Goal: Register for event/course

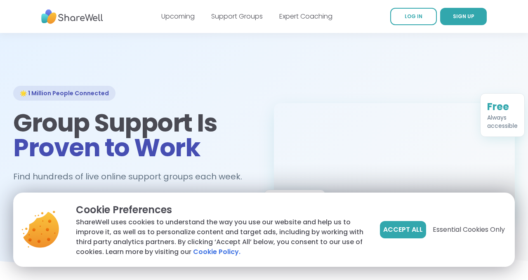
click at [405, 237] on button "Accept All" at bounding box center [403, 229] width 46 height 17
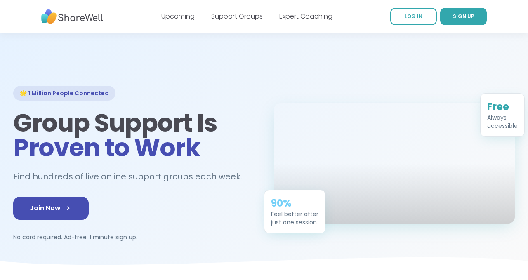
click at [176, 18] on link "Upcoming" at bounding box center [177, 16] width 33 height 9
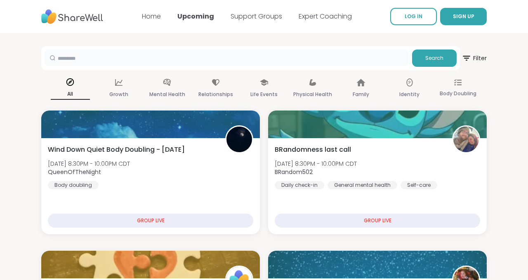
click at [329, 64] on input "text" at bounding box center [227, 58] width 364 height 17
type input "*********"
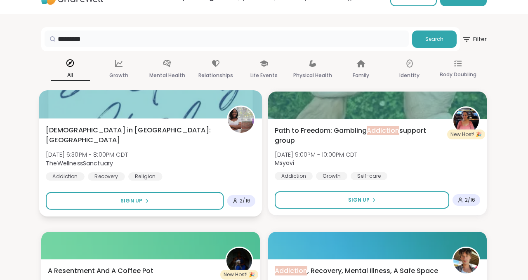
scroll to position [26, 0]
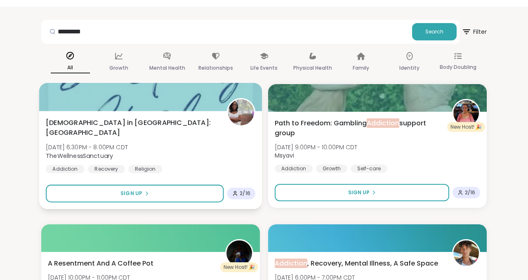
click at [210, 152] on div "[DEMOGRAPHIC_DATA] in [GEOGRAPHIC_DATA]: Sanctuary Circle [DATE] 6:30PM - 8:00P…" at bounding box center [151, 146] width 210 height 56
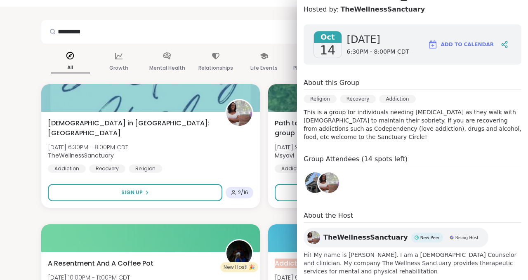
scroll to position [126, 0]
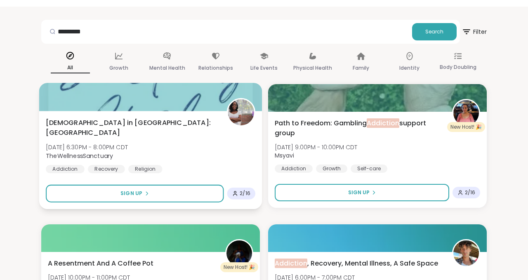
click at [204, 178] on div "[DEMOGRAPHIC_DATA] in [GEOGRAPHIC_DATA]: Sanctuary Circle [DATE] 6:30PM - 8:00P…" at bounding box center [150, 160] width 223 height 98
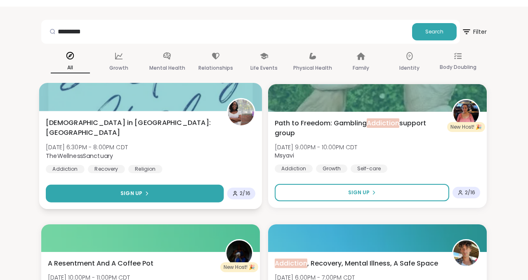
click at [193, 190] on button "Sign Up" at bounding box center [135, 194] width 178 height 18
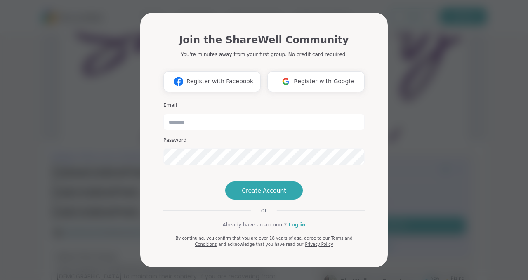
scroll to position [10, 0]
click at [69, 123] on div "Join the ShareWell Community You're minutes away from your first group. No cred…" at bounding box center [264, 140] width 518 height 280
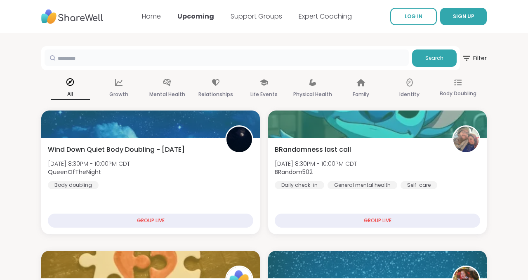
click at [206, 60] on input "text" at bounding box center [227, 58] width 364 height 17
type input "*********"
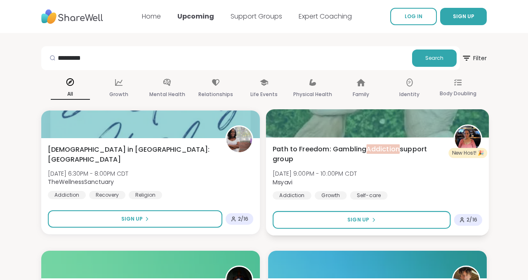
click at [328, 158] on span "Path to Freedom: Gambling Addiction support group" at bounding box center [359, 154] width 172 height 20
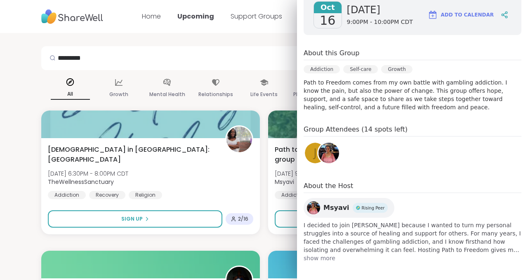
scroll to position [143, 0]
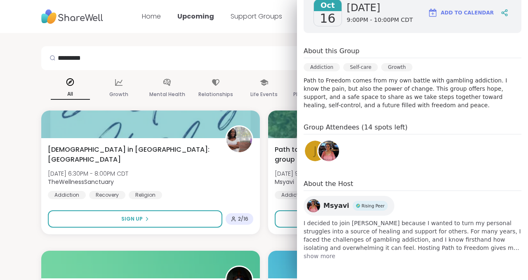
click at [330, 257] on span "show more" at bounding box center [413, 256] width 218 height 8
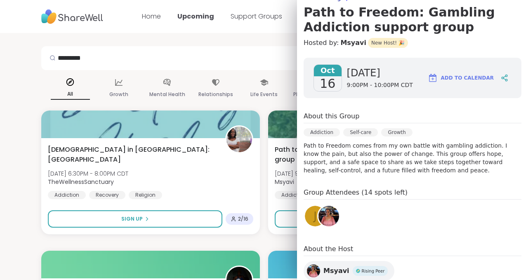
scroll to position [75, 0]
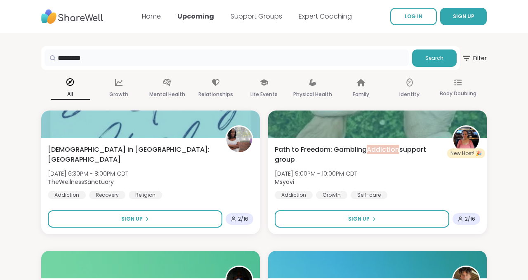
click at [252, 53] on input "*********" at bounding box center [227, 58] width 364 height 17
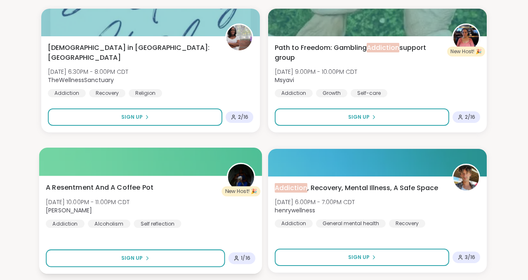
scroll to position [102, 0]
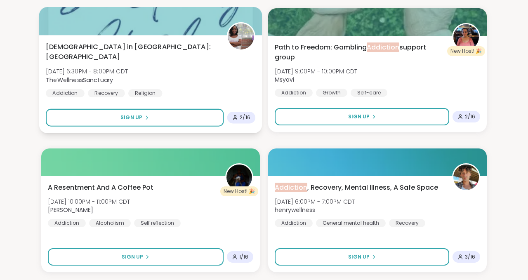
click at [192, 79] on div "[DEMOGRAPHIC_DATA] in [GEOGRAPHIC_DATA]: Sanctuary Circle [DATE] 6:30PM - 8:00P…" at bounding box center [151, 70] width 210 height 56
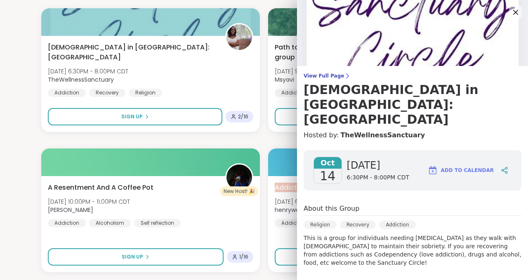
click at [465, 167] on span "Add to Calendar" at bounding box center [467, 170] width 53 height 7
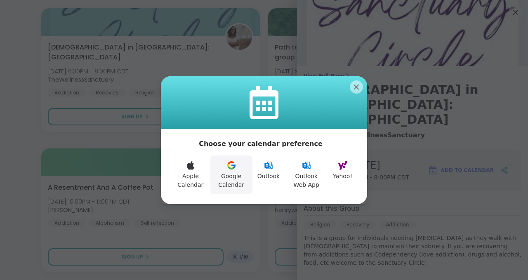
click at [230, 167] on icon at bounding box center [231, 167] width 7 height 3
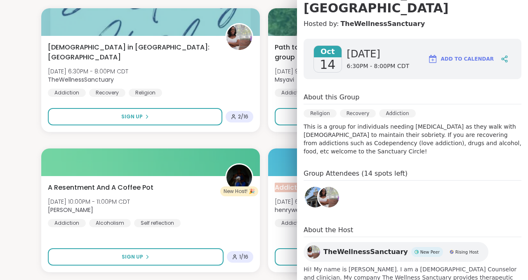
scroll to position [126, 0]
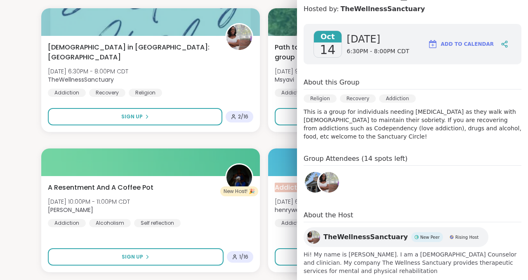
click at [421, 234] on span "New Peer" at bounding box center [430, 237] width 19 height 6
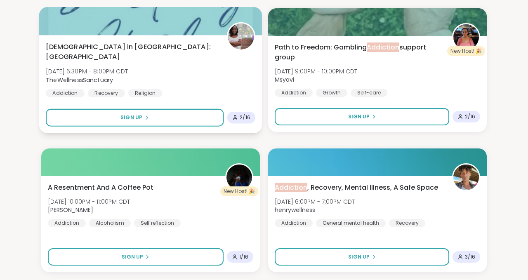
click at [216, 81] on div "[DEMOGRAPHIC_DATA] in [GEOGRAPHIC_DATA]: Sanctuary Circle [DATE] 6:30PM - 8:00P…" at bounding box center [151, 70] width 210 height 56
click at [61, 89] on div "Addiction" at bounding box center [65, 93] width 39 height 8
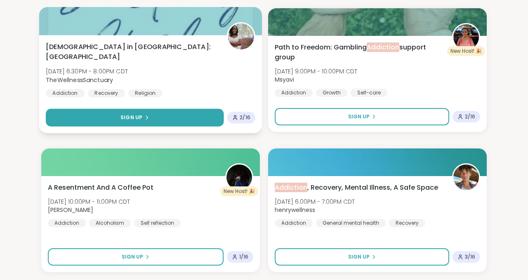
click at [182, 110] on button "Sign Up" at bounding box center [135, 118] width 178 height 18
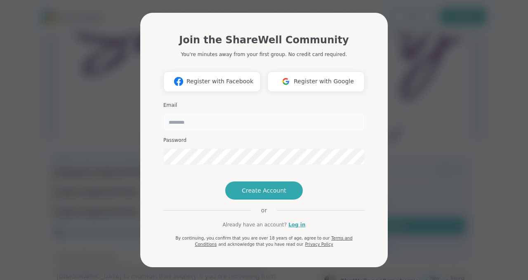
click at [182, 114] on input "email" at bounding box center [263, 122] width 201 height 17
type input "**********"
click at [251, 195] on span "Create Account" at bounding box center [264, 191] width 45 height 8
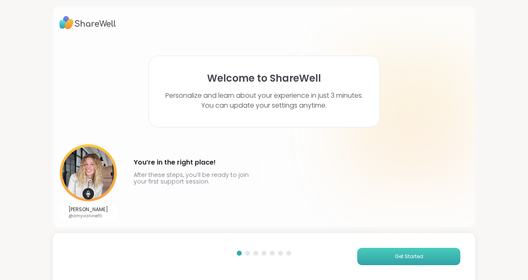
click at [392, 258] on button "Get Started" at bounding box center [408, 256] width 103 height 17
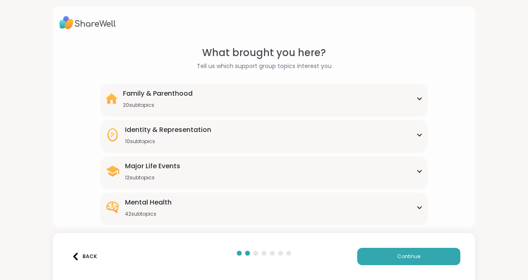
click at [303, 169] on div "Major Life Events 12 subtopics" at bounding box center [264, 171] width 318 height 20
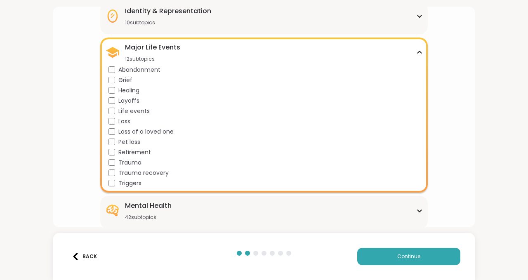
scroll to position [119, 0]
click at [419, 51] on icon at bounding box center [420, 52] width 4 height 2
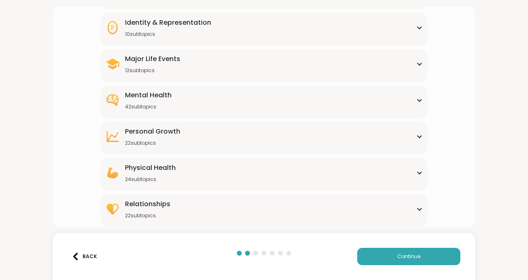
scroll to position [107, 0]
click at [376, 91] on div "Mental Health 42 subtopics" at bounding box center [264, 100] width 318 height 20
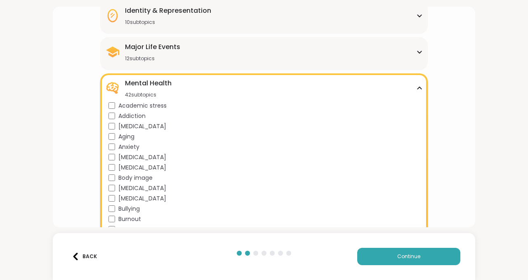
click at [415, 85] on div "Mental Health 42 subtopics" at bounding box center [264, 88] width 318 height 20
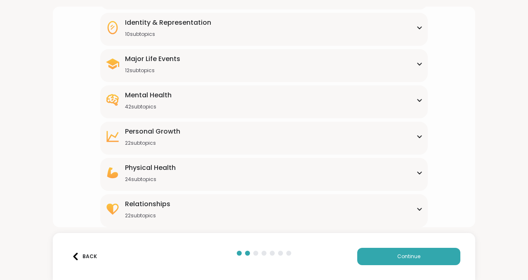
scroll to position [107, 0]
click at [418, 260] on span "Continue" at bounding box center [408, 256] width 23 height 7
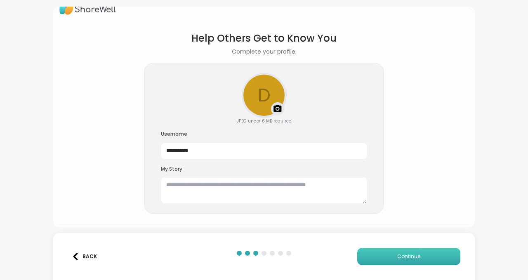
scroll to position [14, 0]
click at [313, 189] on textarea at bounding box center [264, 190] width 206 height 26
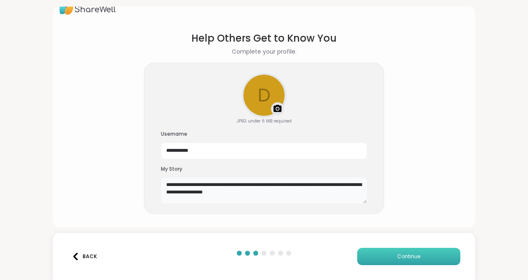
type textarea "**********"
click at [375, 258] on button "Continue" at bounding box center [408, 256] width 103 height 17
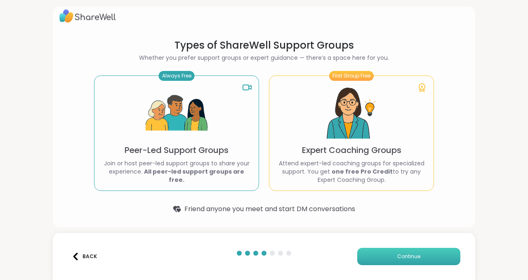
click at [409, 259] on span "Continue" at bounding box center [408, 256] width 23 height 7
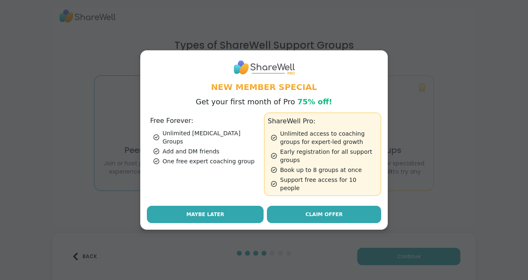
click at [217, 212] on span "Maybe Later" at bounding box center [206, 214] width 38 height 7
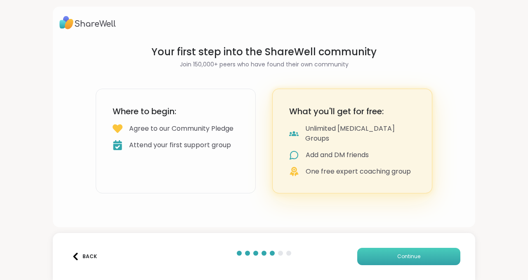
click at [371, 260] on button "Continue" at bounding box center [408, 256] width 103 height 17
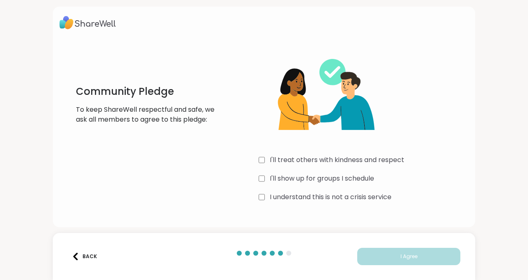
click at [335, 159] on label "I'll treat others with kindness and respect" at bounding box center [337, 160] width 135 height 10
click at [332, 178] on label "I'll show up for groups I schedule" at bounding box center [322, 179] width 104 height 10
click at [329, 196] on label "I understand this is not a crisis service" at bounding box center [331, 197] width 122 height 10
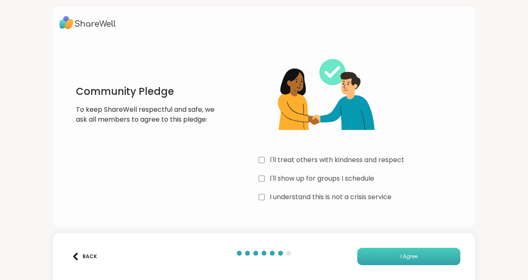
click at [374, 254] on button "I Agree" at bounding box center [408, 256] width 103 height 17
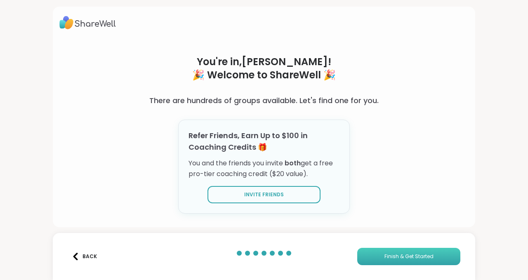
click at [373, 254] on button "Finish & Get Started" at bounding box center [408, 256] width 103 height 17
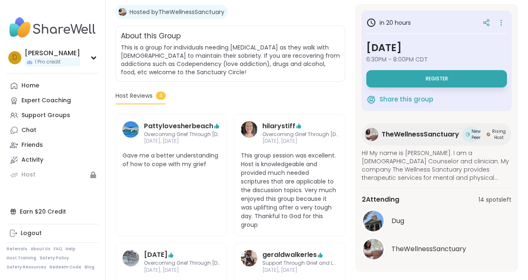
scroll to position [190, 0]
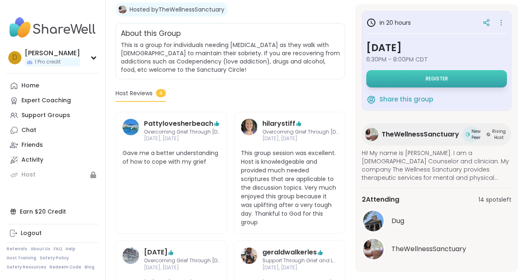
click at [430, 85] on button "Register" at bounding box center [436, 78] width 141 height 17
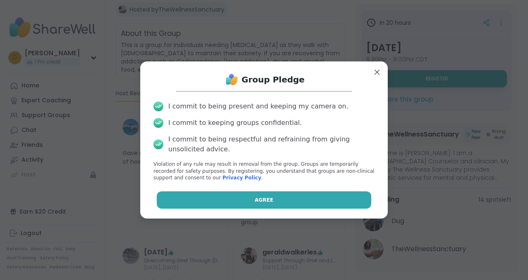
click at [340, 196] on button "Agree" at bounding box center [264, 199] width 215 height 17
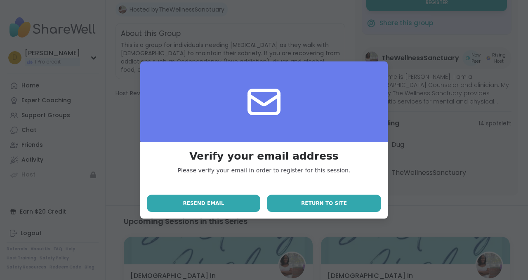
click at [301, 203] on button "Return to site" at bounding box center [324, 203] width 114 height 17
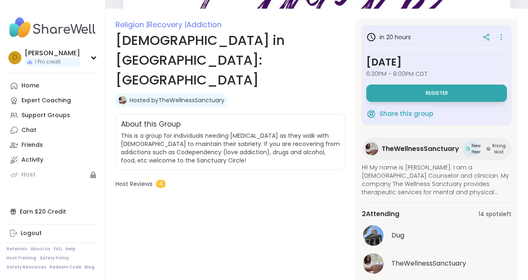
scroll to position [0, 0]
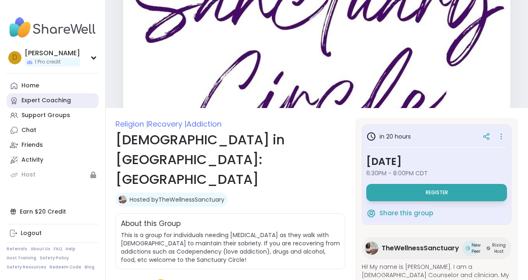
click at [88, 104] on link "Expert Coaching" at bounding box center [53, 100] width 92 height 15
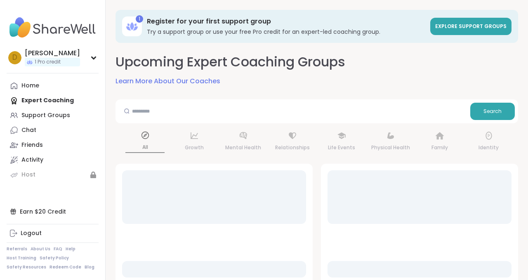
click at [83, 101] on div "Home Expert Coaching Support Groups Chat Friends Activity Host" at bounding box center [53, 130] width 92 height 104
